Goal: Find specific page/section: Find specific page/section

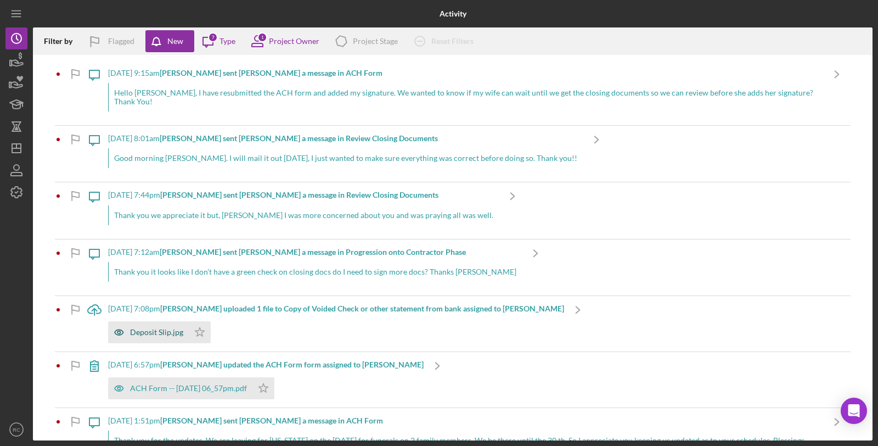
click at [157, 328] on div "Deposit Slip.jpg" at bounding box center [156, 332] width 53 height 9
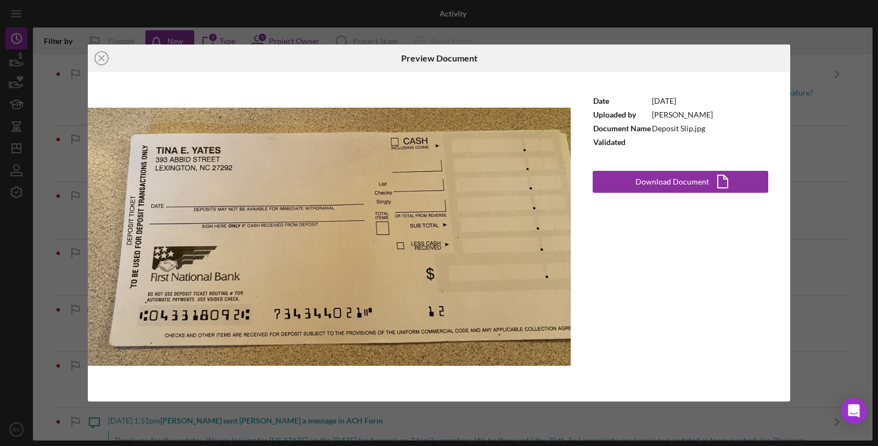
click at [102, 61] on icon "Icon/Close" at bounding box center [101, 57] width 27 height 27
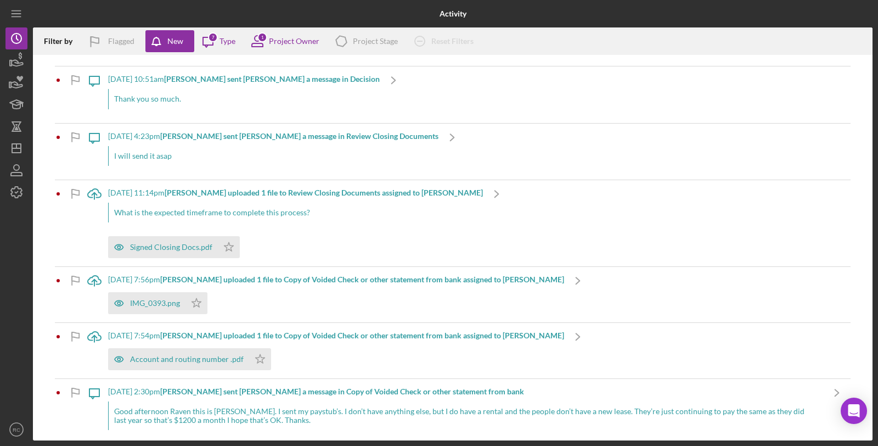
scroll to position [407, 0]
click at [253, 130] on div "8/28/2025 at 4:23pm Keshia N. sent Raven C. a message in Review Closing Documen…" at bounding box center [273, 151] width 330 height 56
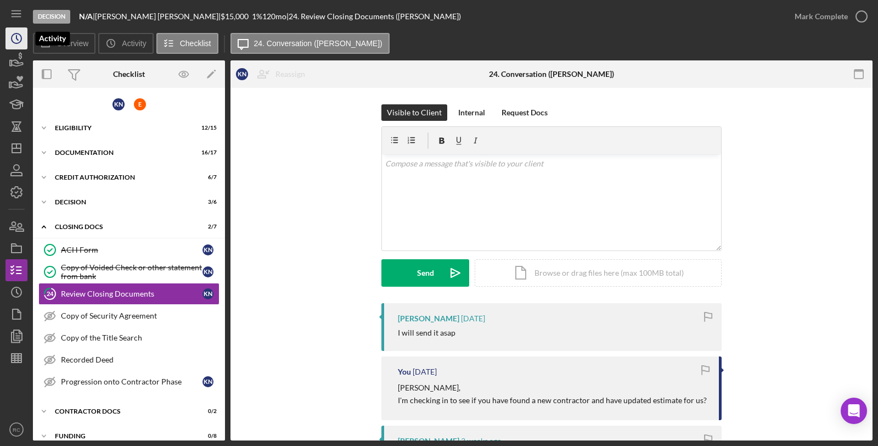
click at [7, 39] on icon "Icon/History" at bounding box center [16, 38] width 27 height 27
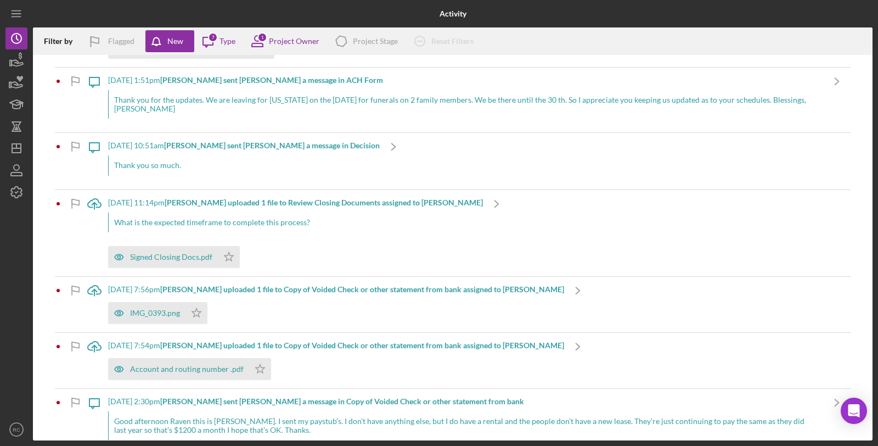
scroll to position [350, 0]
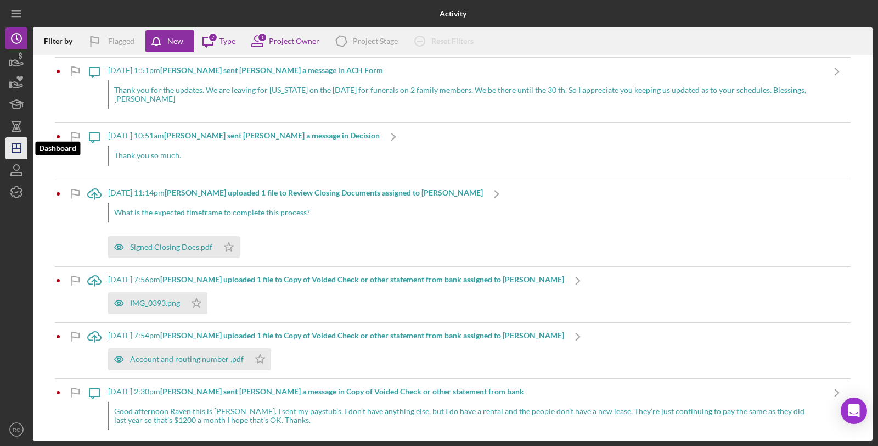
click at [9, 147] on icon "Icon/Dashboard" at bounding box center [16, 148] width 27 height 27
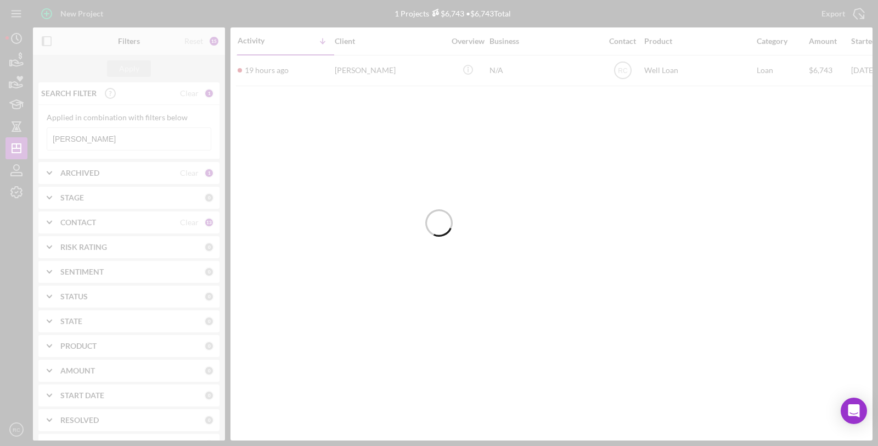
click at [139, 141] on div at bounding box center [439, 223] width 878 height 446
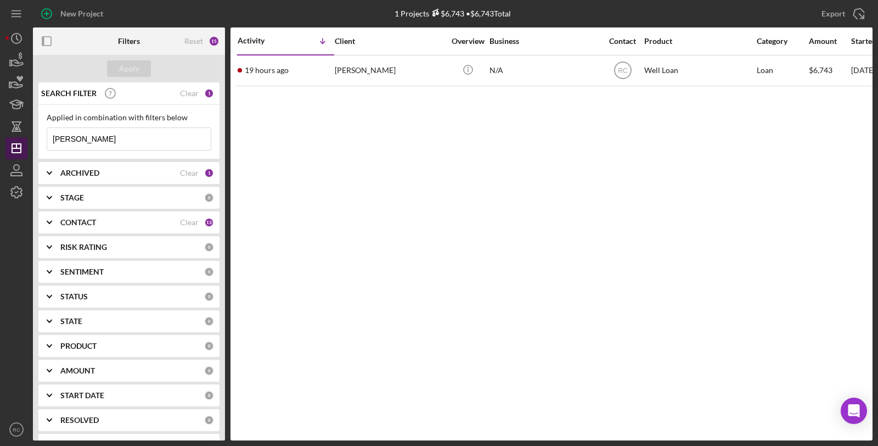
drag, startPoint x: 139, startPoint y: 141, endPoint x: 11, endPoint y: 141, distance: 128.5
click at [11, 141] on div "New Project 1 Projects $6,743 • $6,743 Total gaskins Export Icon/Export Filters…" at bounding box center [438, 220] width 867 height 440
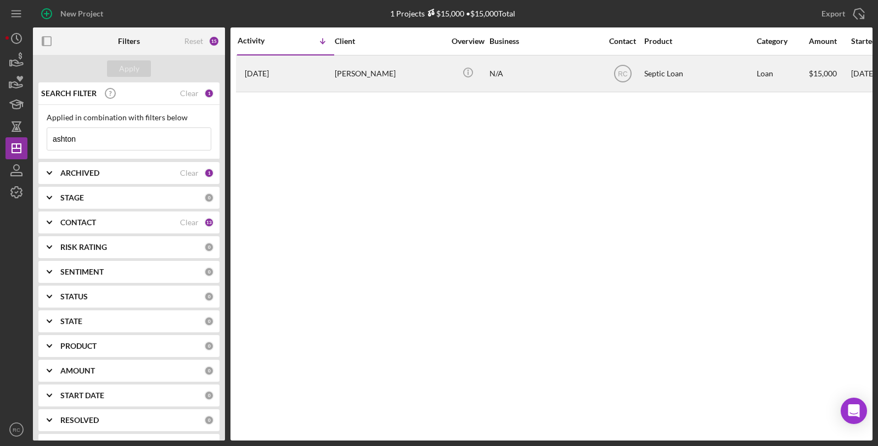
type input "ashton"
click at [355, 88] on div "Dawn Ashton" at bounding box center [390, 73] width 110 height 35
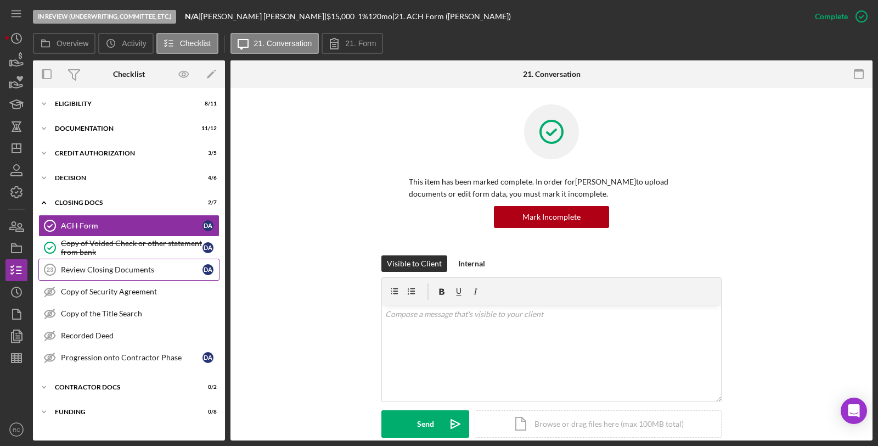
click at [114, 276] on link "Review Closing Documents 23 Review Closing Documents D A" at bounding box center [128, 270] width 181 height 22
